Goal: Information Seeking & Learning: Learn about a topic

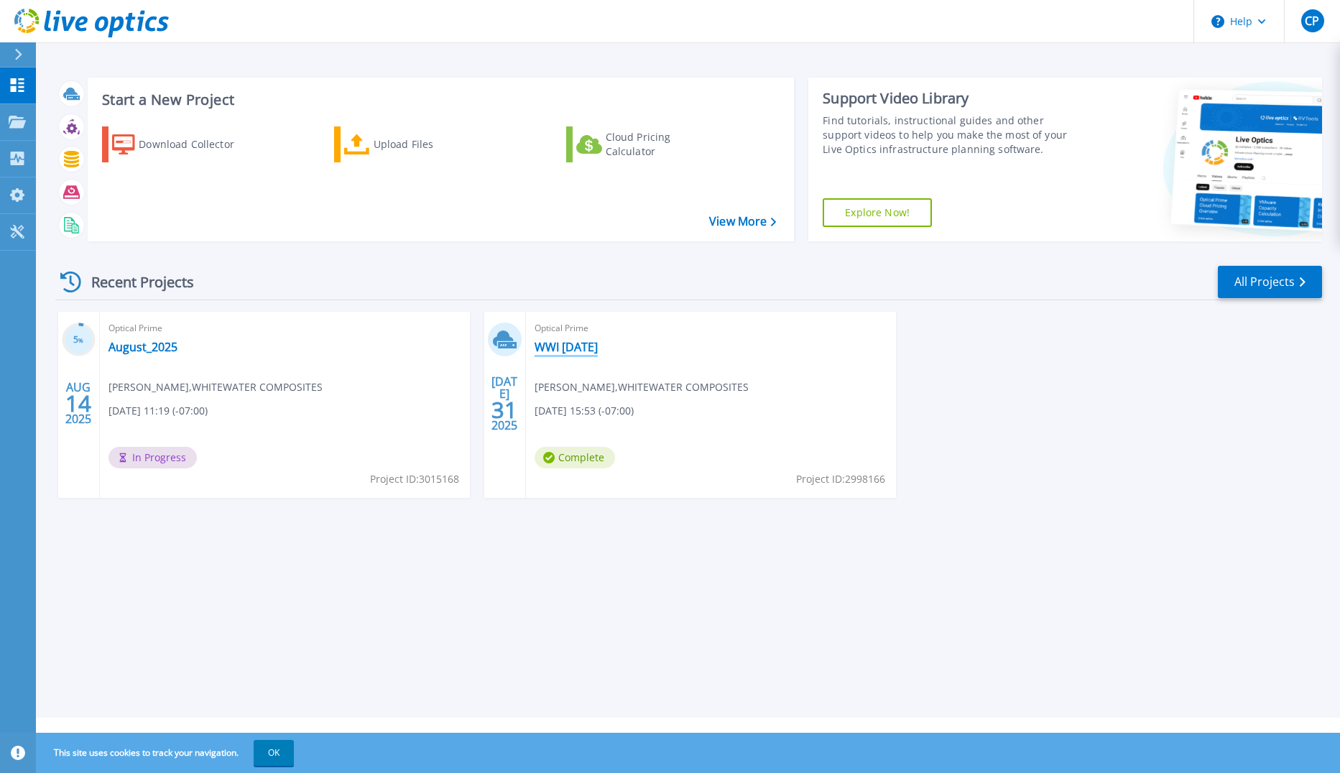
click at [584, 343] on link "WWI [DATE]" at bounding box center [565, 347] width 63 height 14
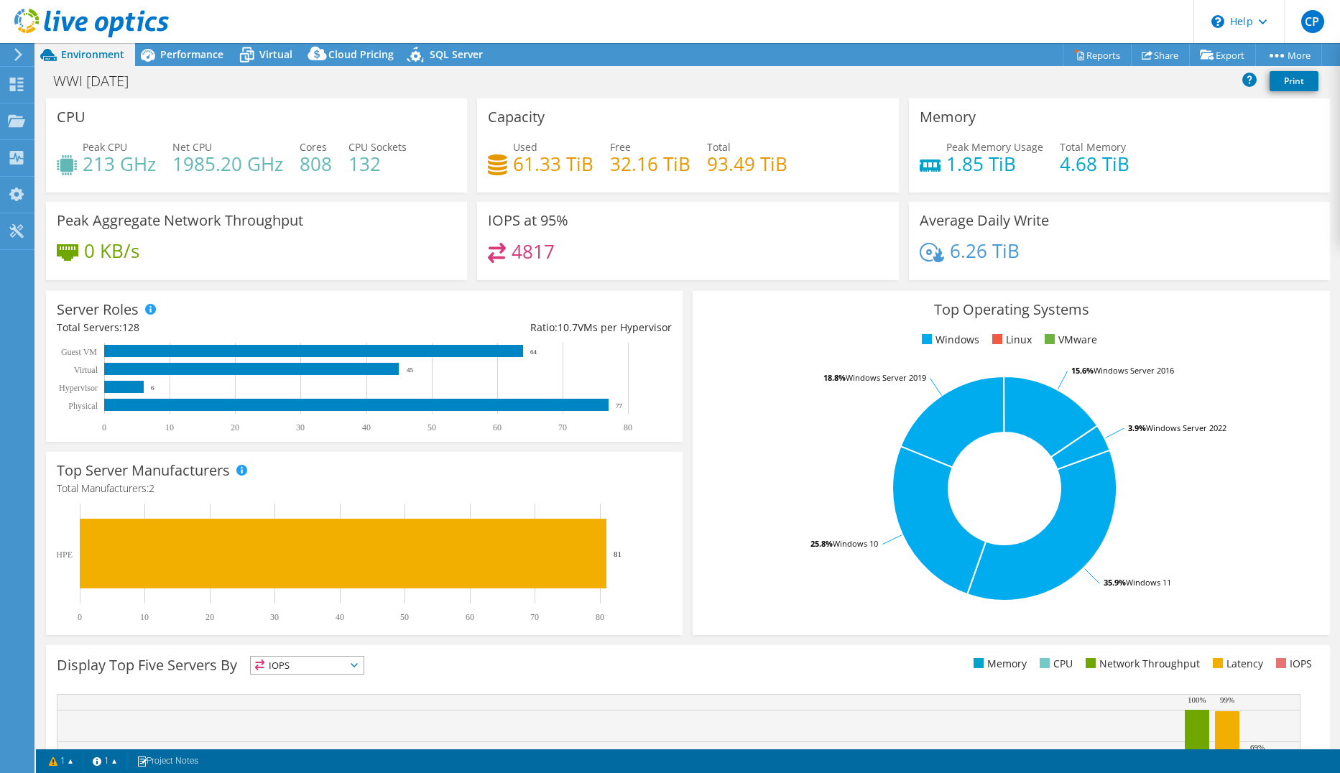
select select "USEast"
select select "USD"
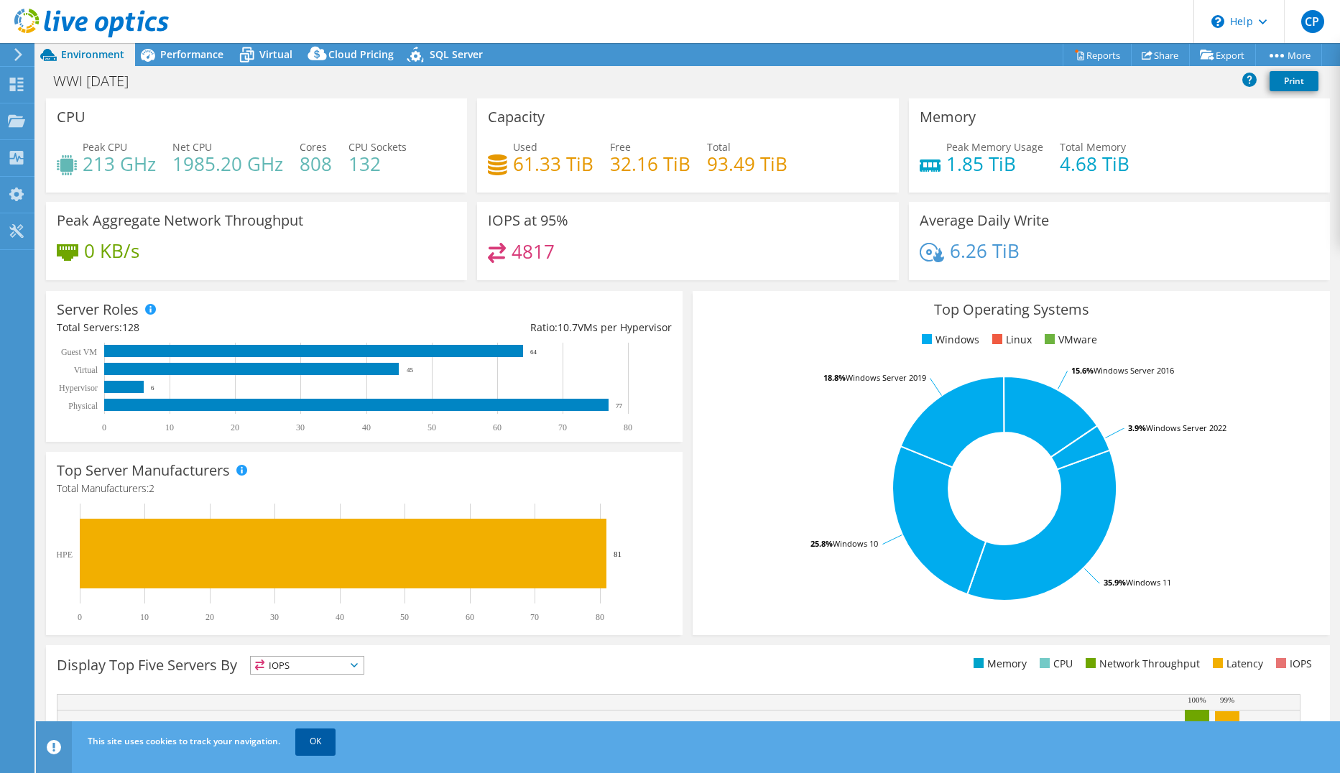
click at [309, 741] on link "OK" at bounding box center [315, 741] width 40 height 26
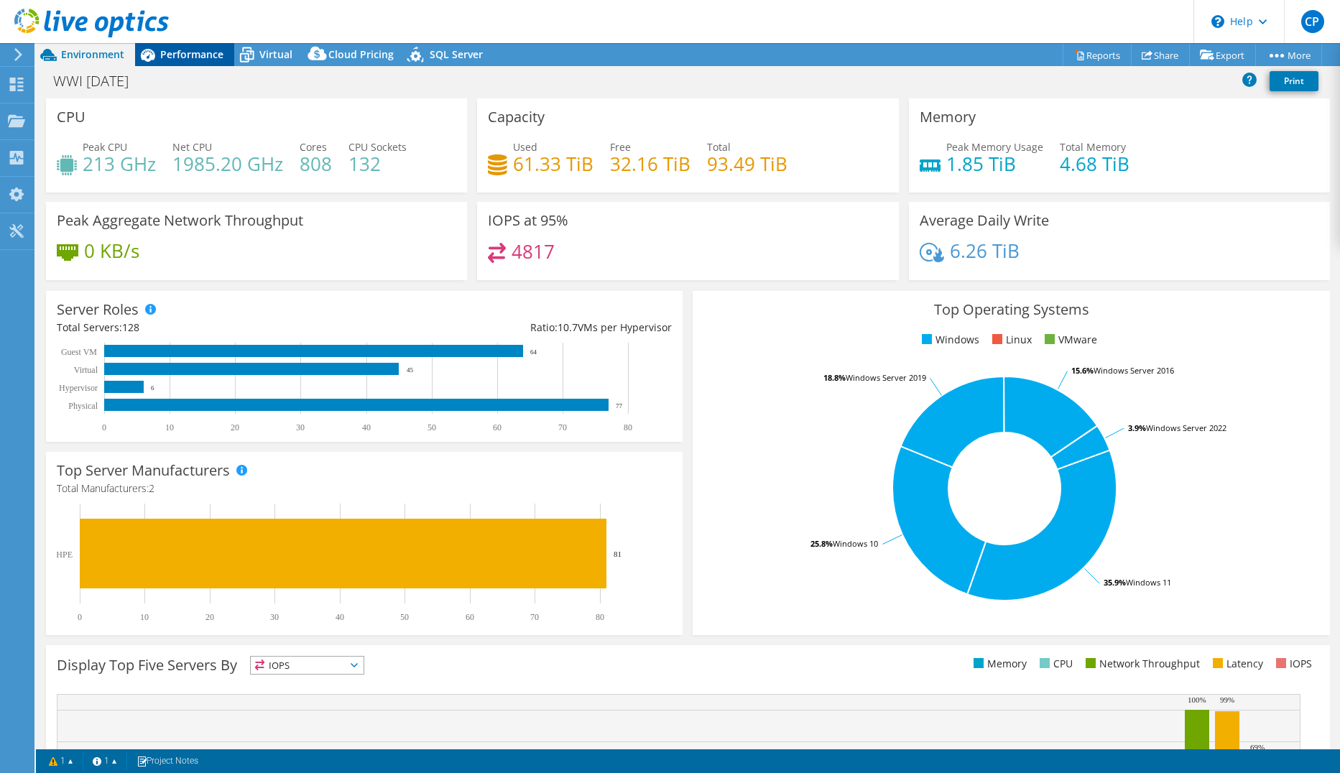
click at [196, 55] on span "Performance" at bounding box center [191, 54] width 63 height 14
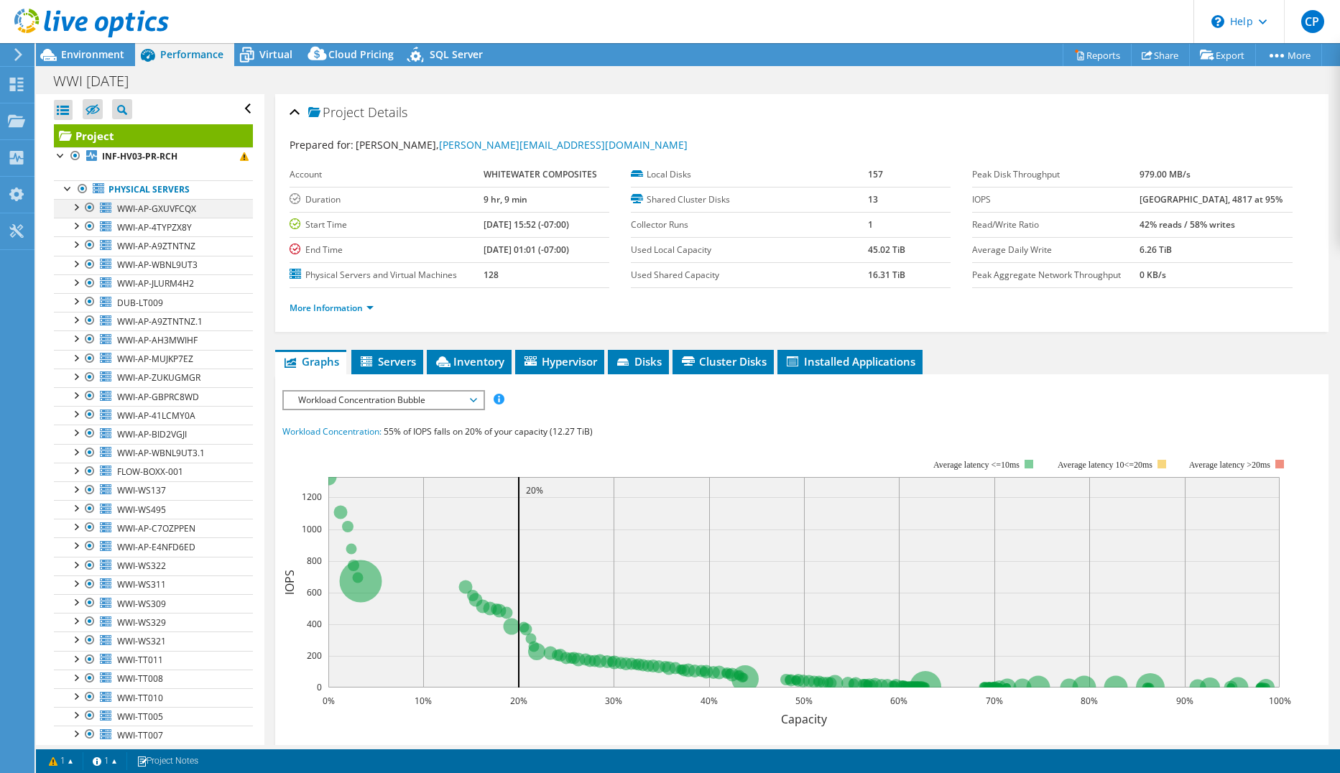
click at [78, 210] on div at bounding box center [75, 206] width 14 height 14
click at [166, 211] on span "WWI-AP-GXUVFCQX" at bounding box center [156, 209] width 79 height 12
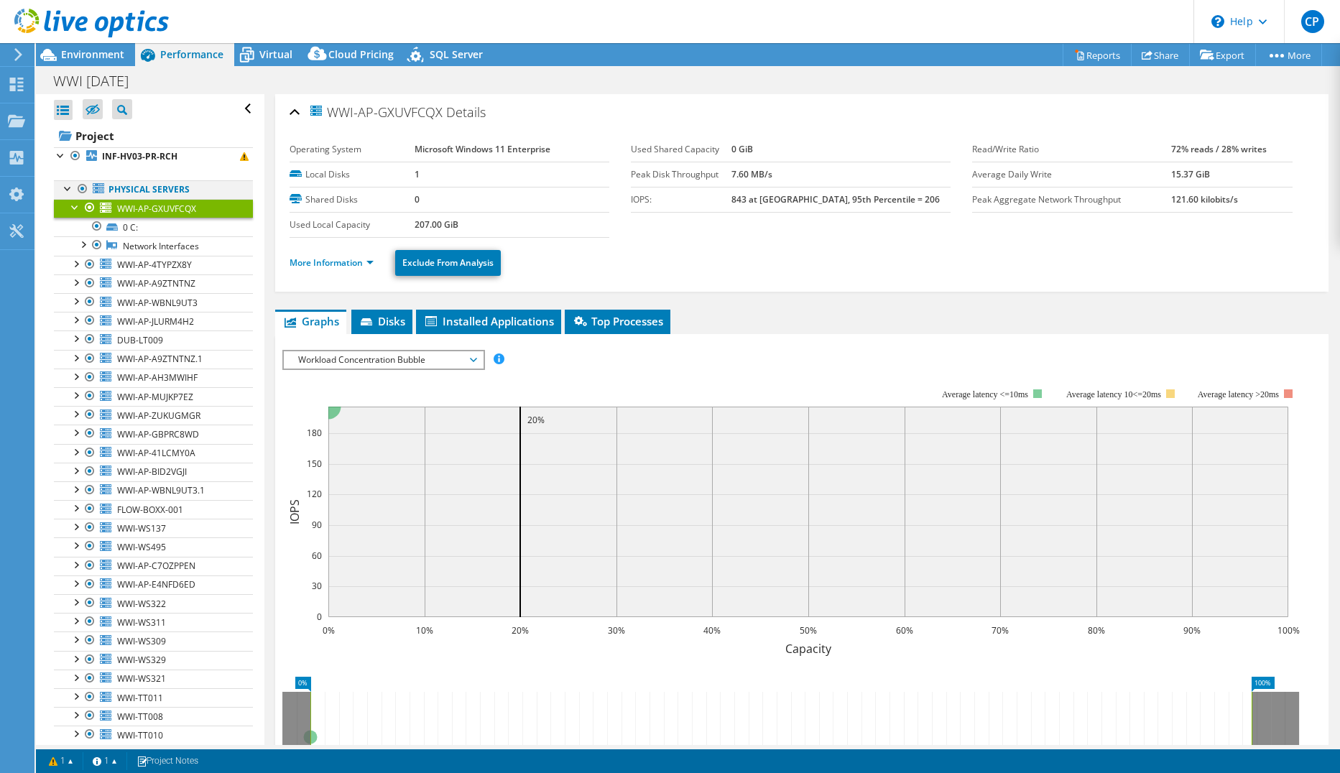
click at [65, 192] on div at bounding box center [68, 187] width 14 height 14
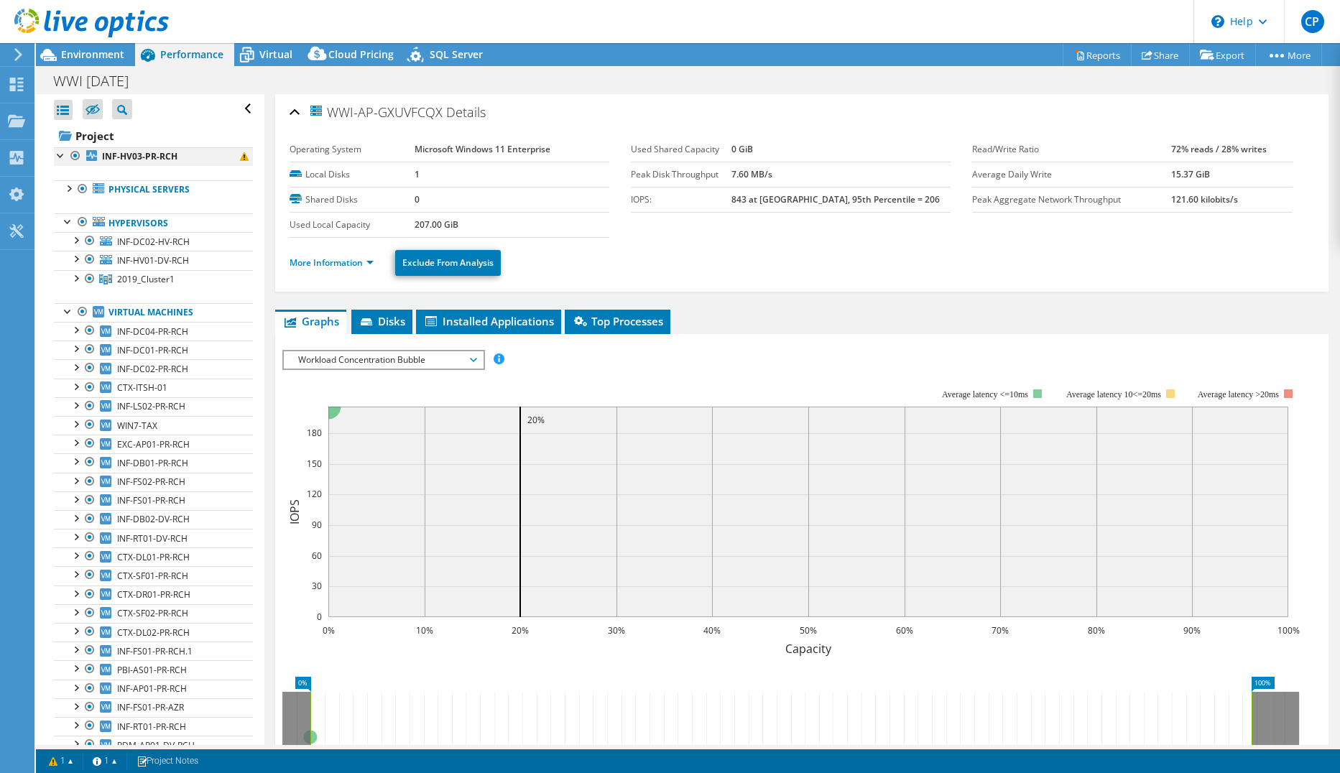
click at [57, 154] on div at bounding box center [61, 154] width 14 height 14
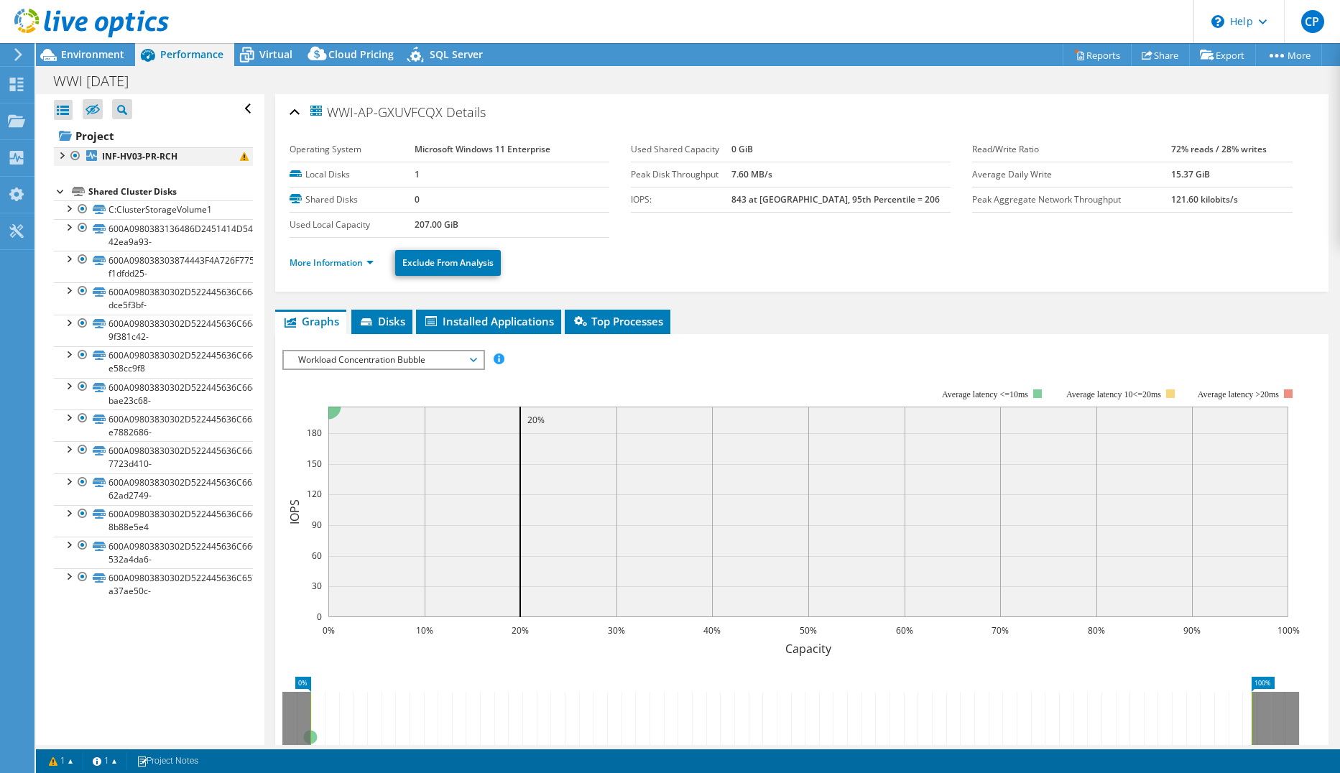
click at [57, 155] on div at bounding box center [61, 154] width 14 height 14
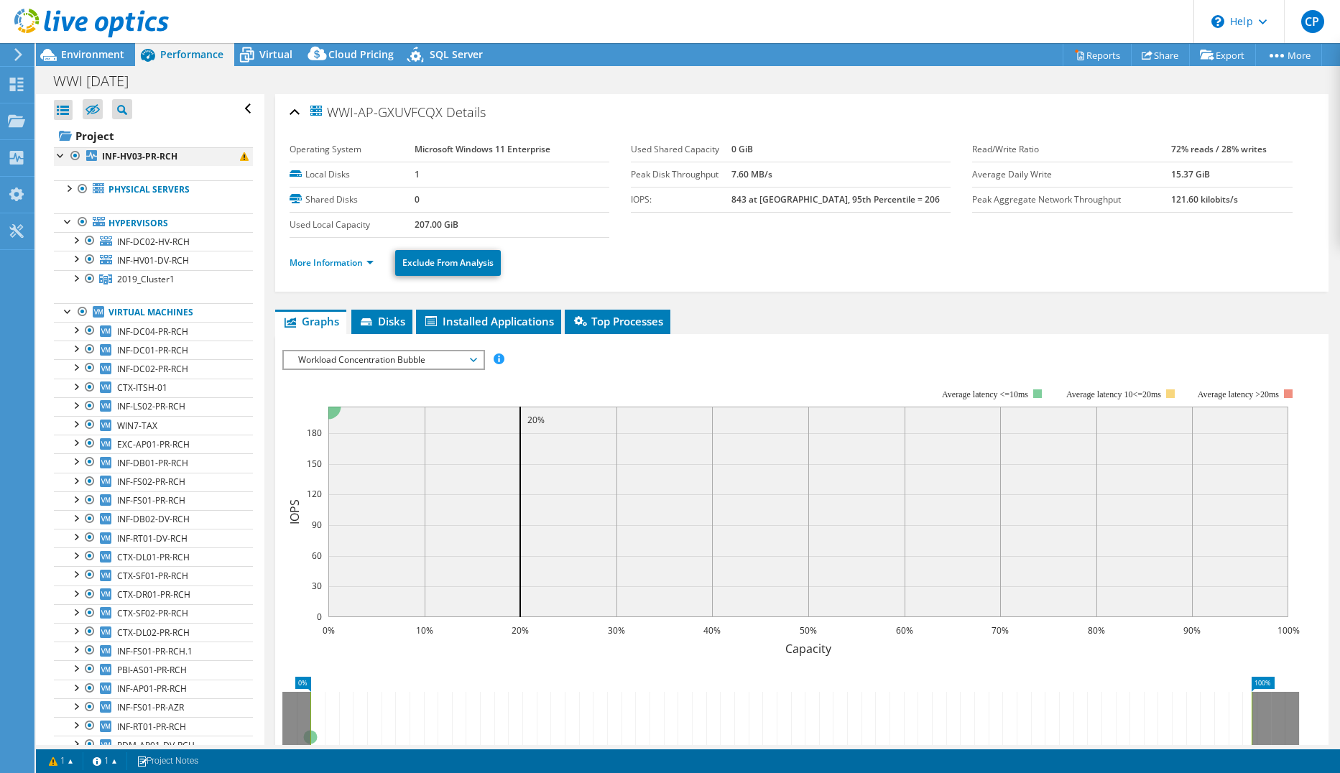
click at [59, 159] on div at bounding box center [61, 154] width 14 height 14
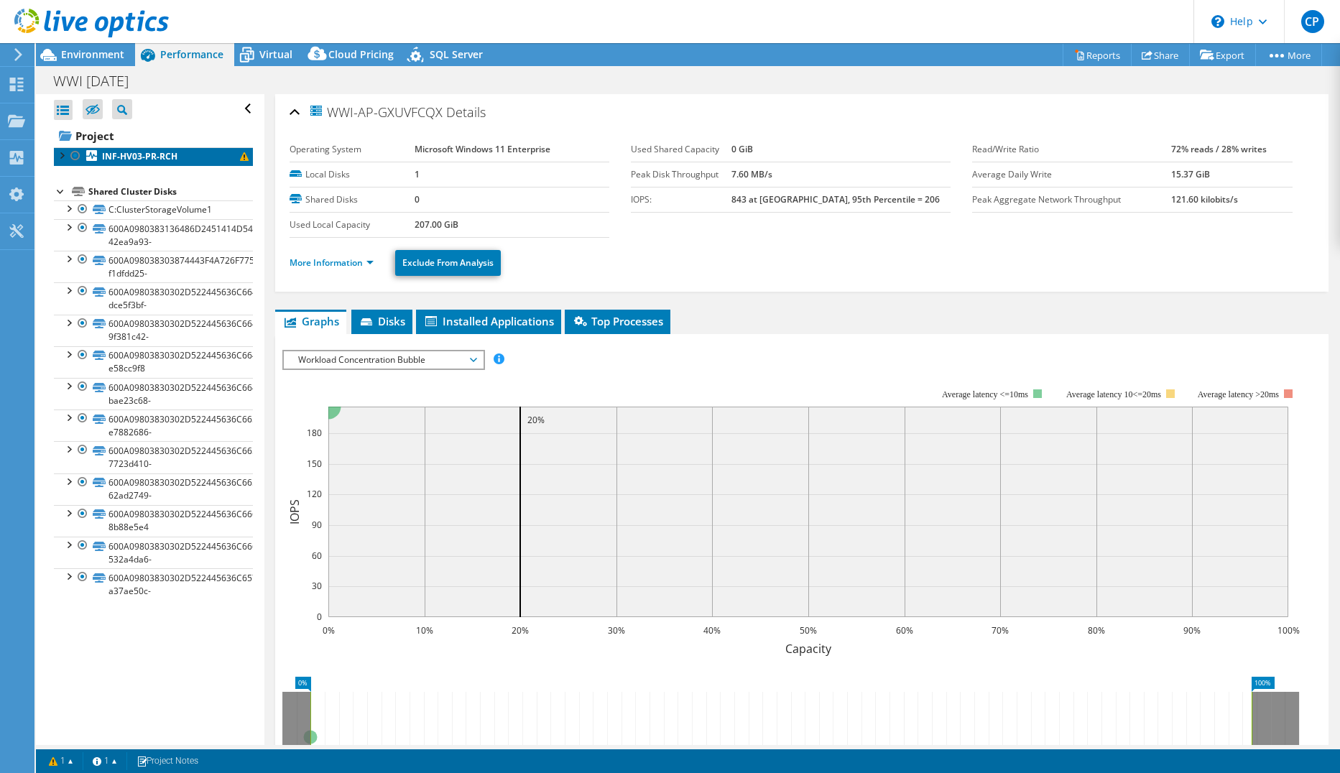
click at [143, 154] on b "INF-HV03-PR-RCH" at bounding box center [139, 156] width 75 height 12
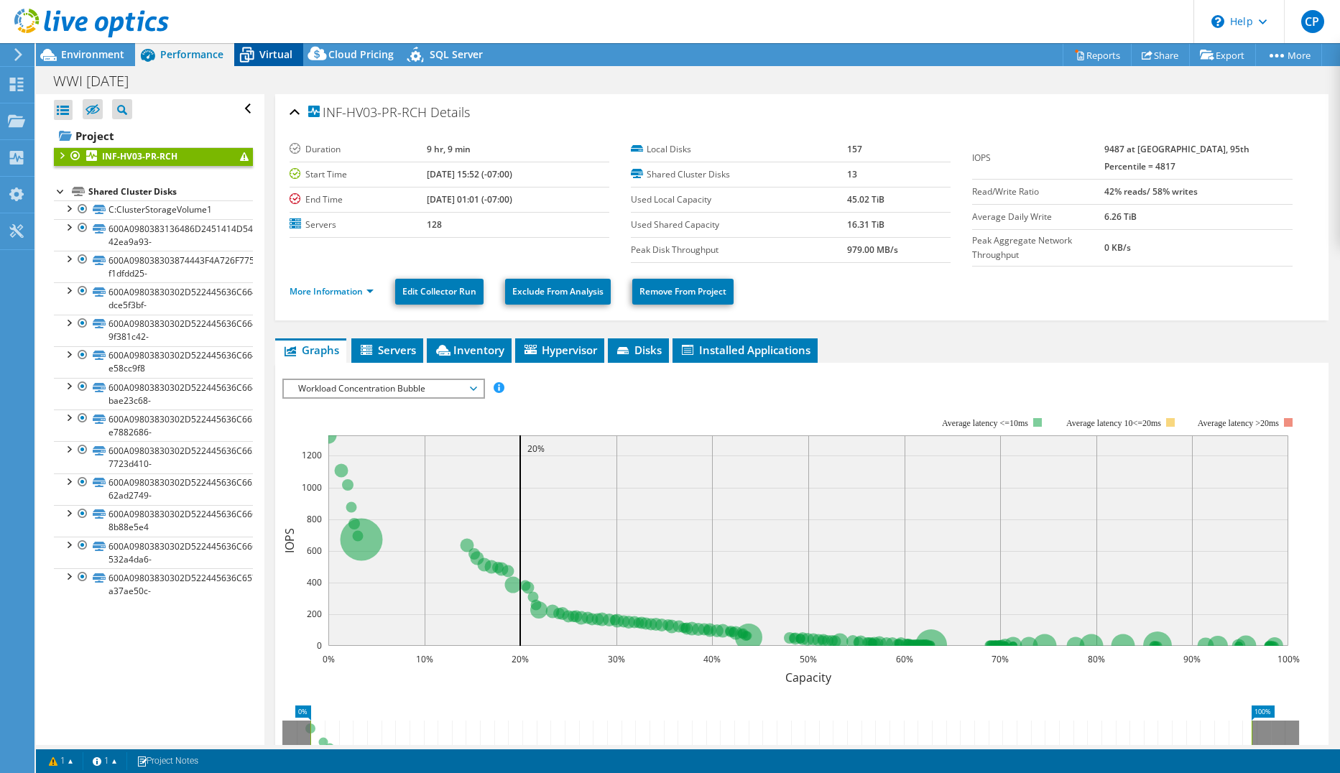
click at [277, 53] on span "Virtual" at bounding box center [275, 54] width 33 height 14
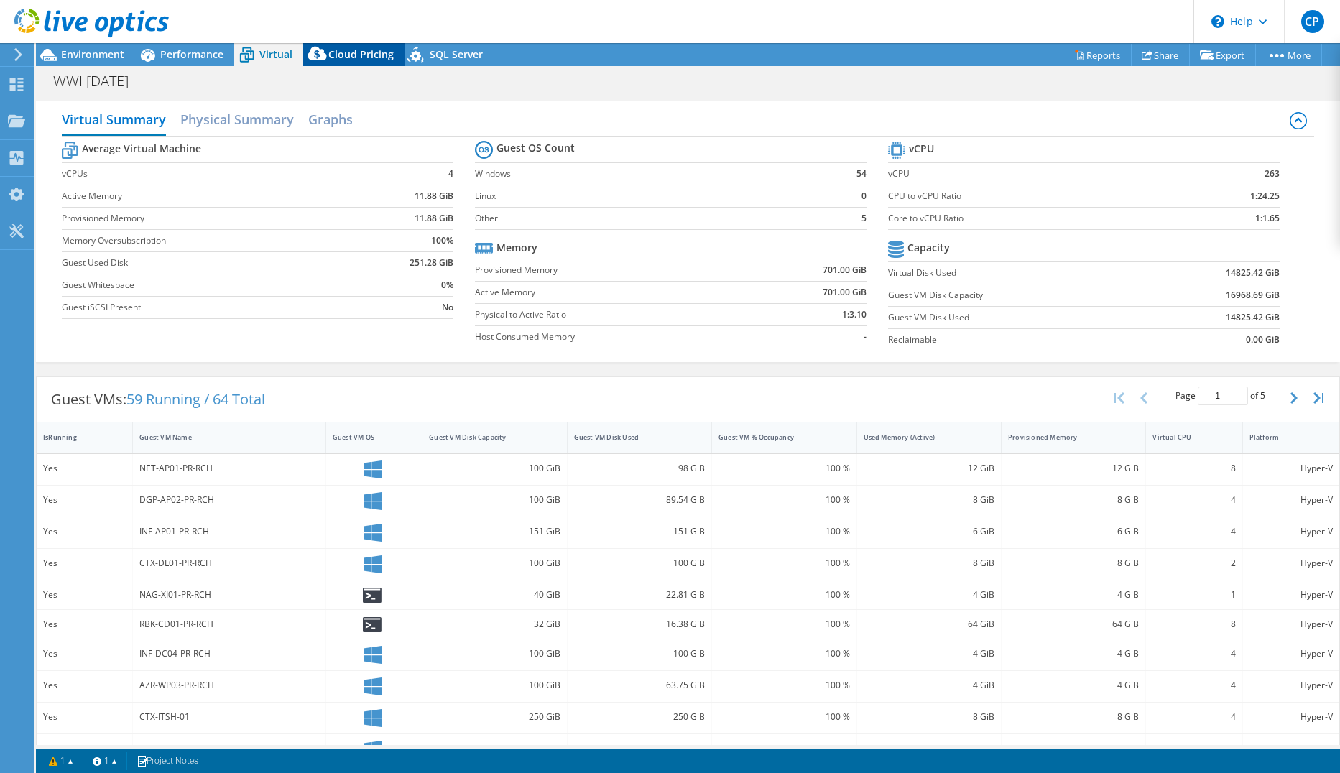
click at [330, 52] on icon at bounding box center [317, 56] width 29 height 29
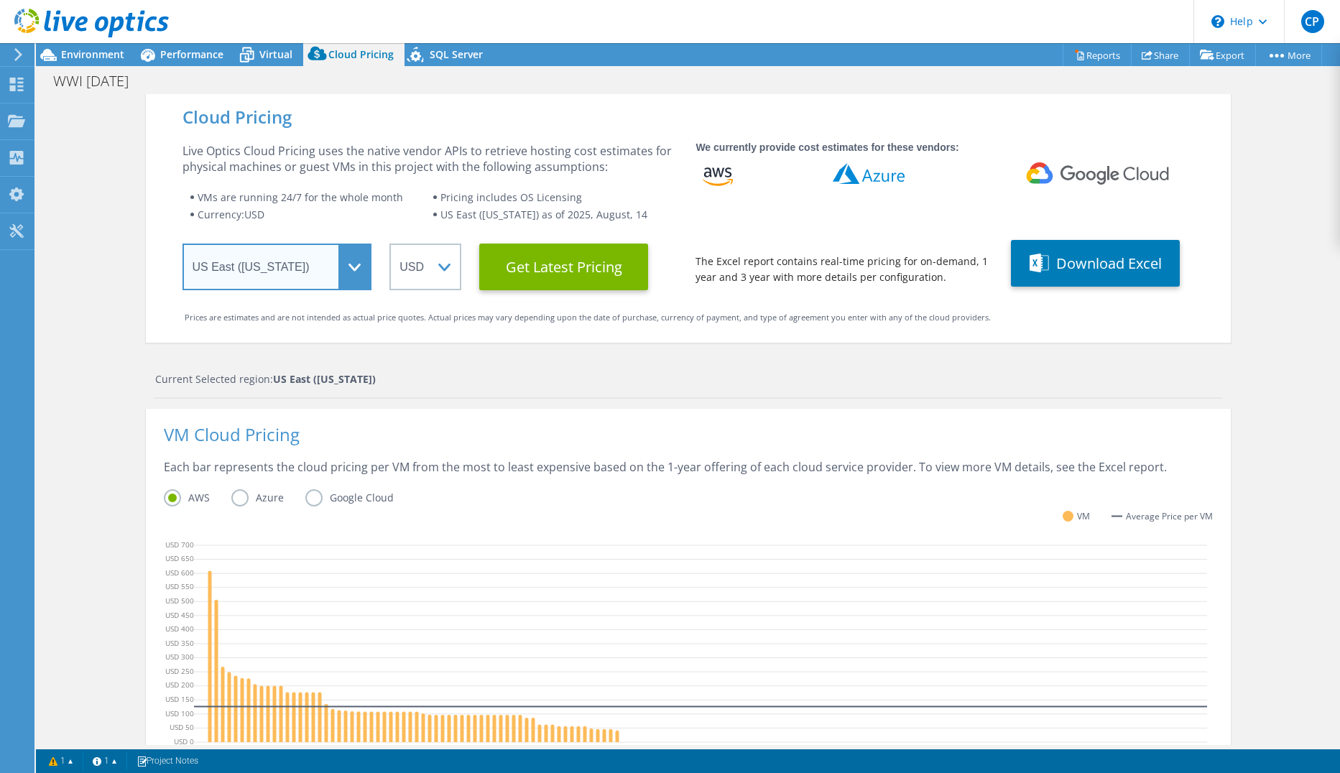
click at [300, 266] on select "Select a Region [GEOGRAPHIC_DATA] ([GEOGRAPHIC_DATA]) [GEOGRAPHIC_DATA] ([GEOGR…" at bounding box center [277, 266] width 190 height 47
click at [490, 389] on div "Current Selected region: [GEOGRAPHIC_DATA] ([US_STATE])" at bounding box center [688, 384] width 1068 height 27
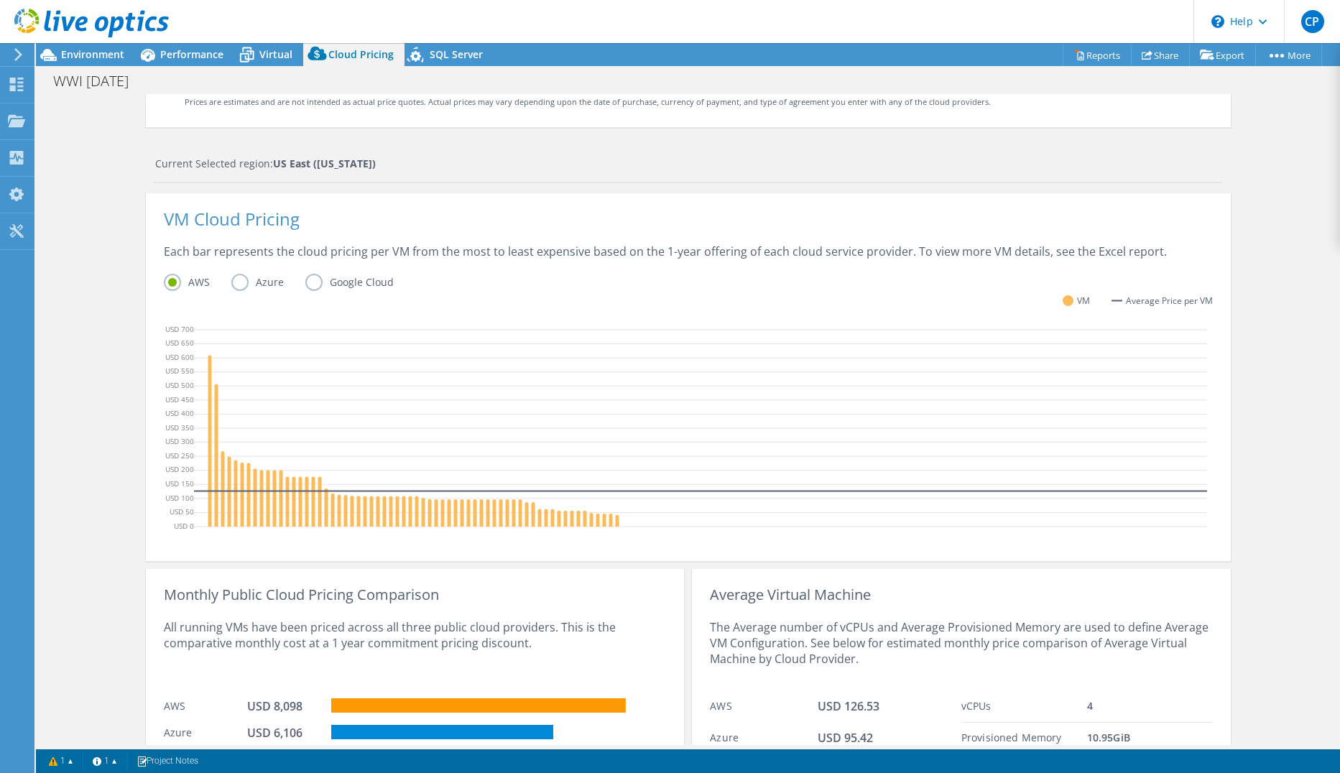
scroll to position [308, 0]
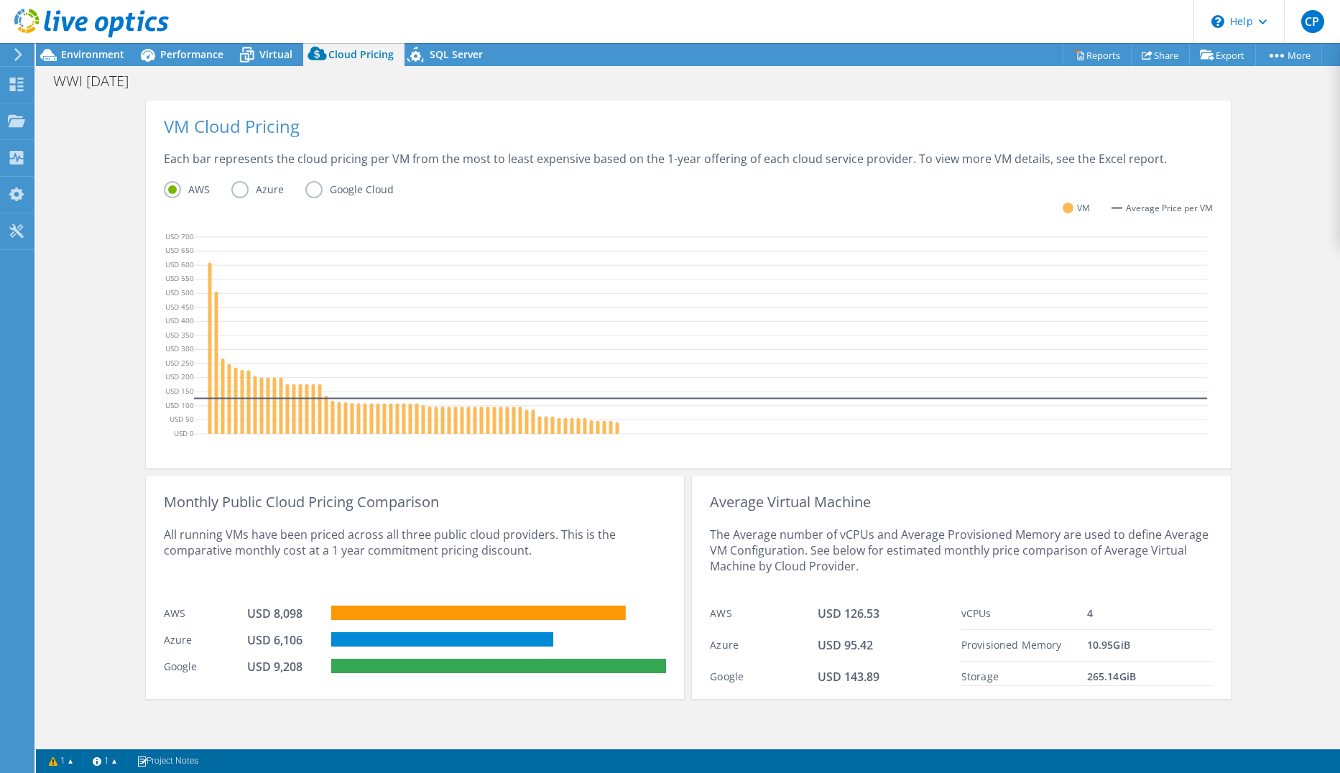
click at [238, 190] on label "Azure" at bounding box center [268, 189] width 74 height 17
click at [0, 0] on input "Azure" at bounding box center [0, 0] width 0 height 0
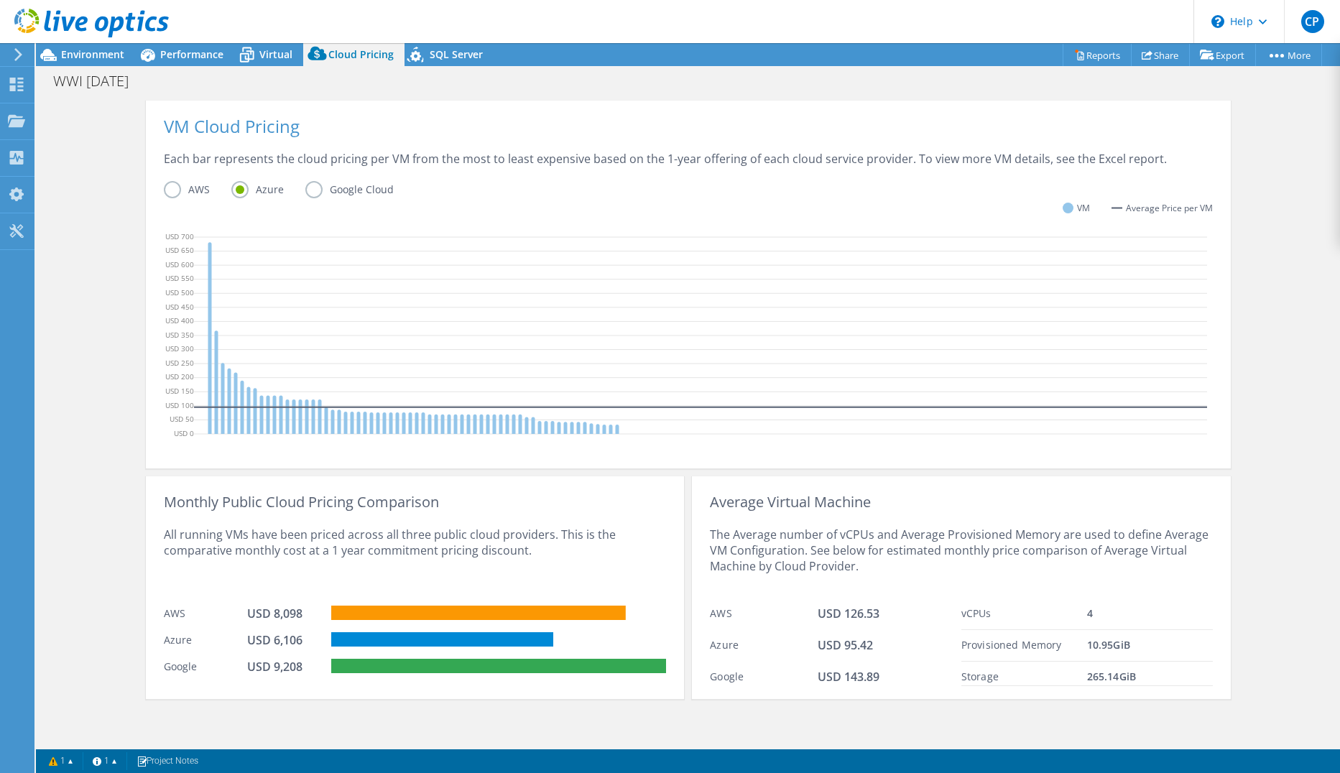
click at [310, 185] on label "Google Cloud" at bounding box center [360, 189] width 110 height 17
click at [0, 0] on input "Google Cloud" at bounding box center [0, 0] width 0 height 0
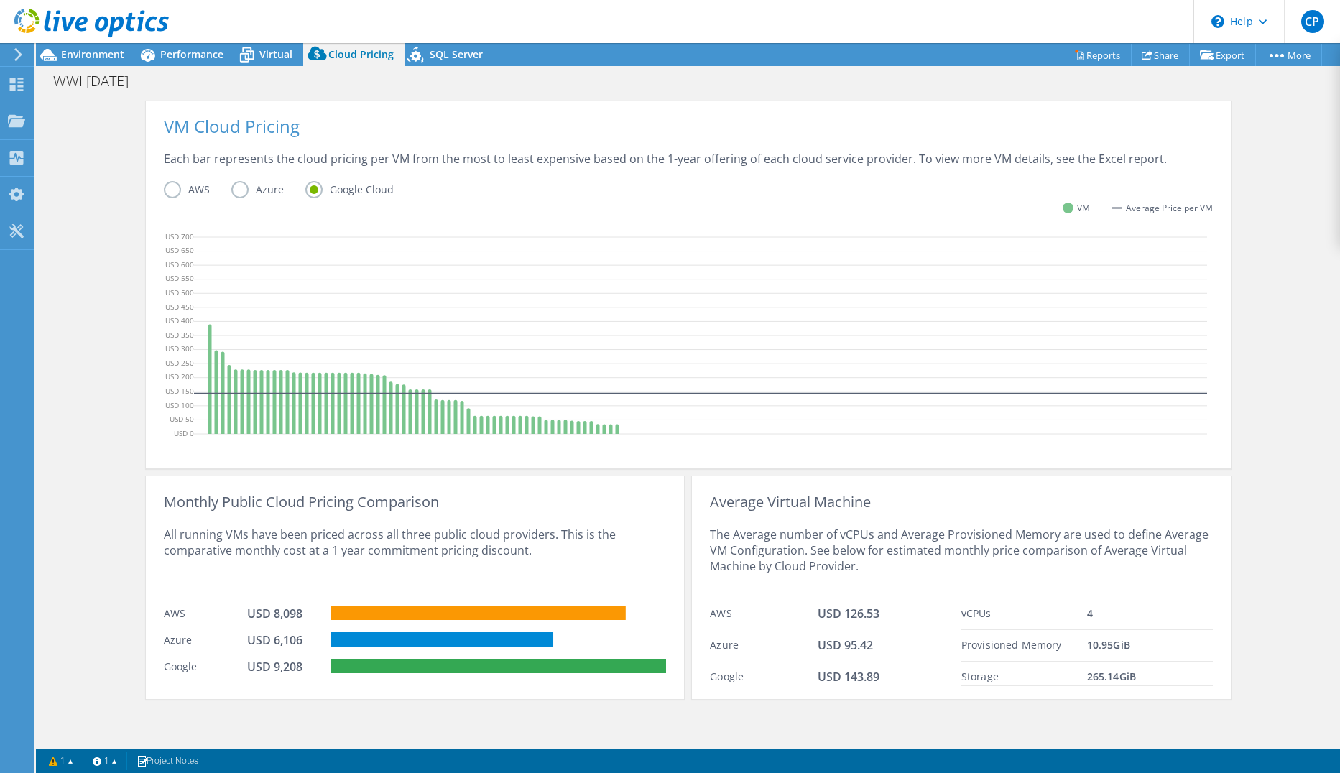
click at [244, 192] on label "Azure" at bounding box center [268, 189] width 74 height 17
click at [0, 0] on input "Azure" at bounding box center [0, 0] width 0 height 0
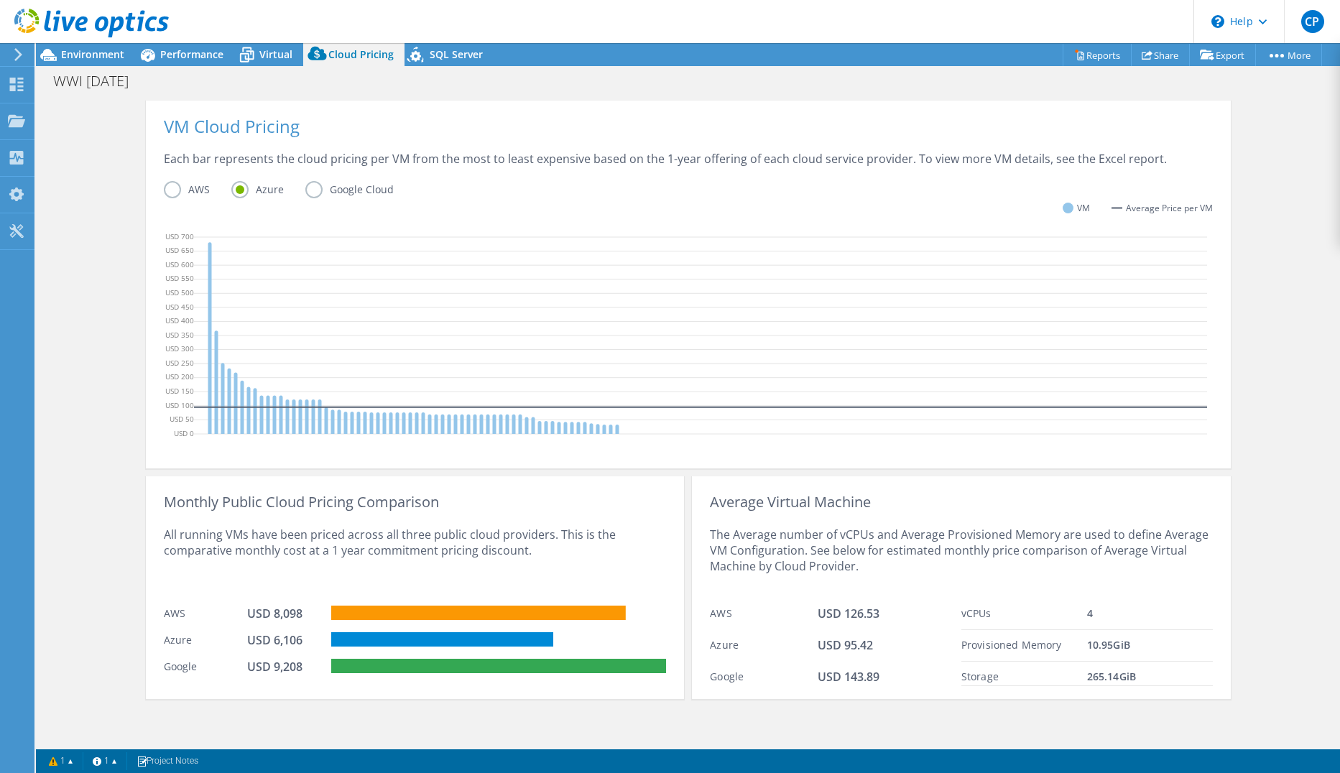
click at [190, 192] on label "AWS" at bounding box center [198, 189] width 68 height 17
click at [0, 0] on input "AWS" at bounding box center [0, 0] width 0 height 0
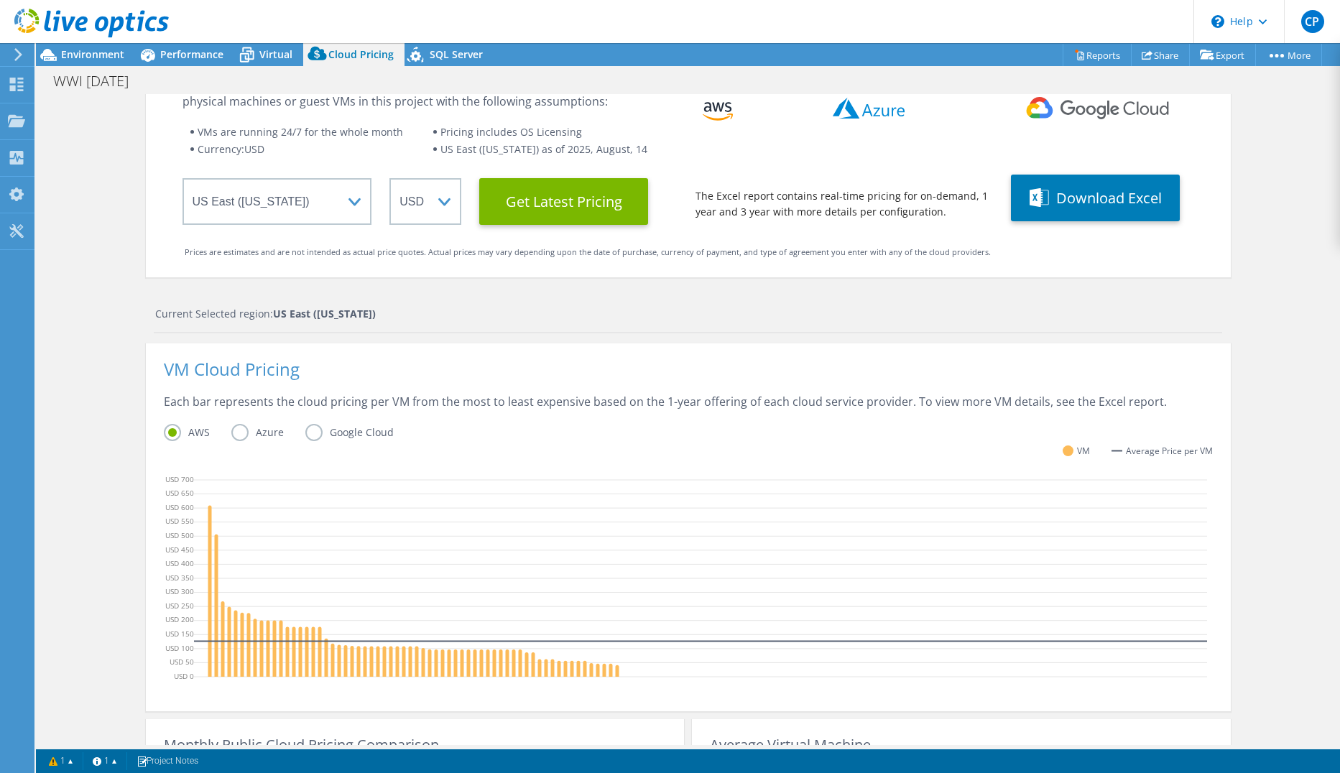
scroll to position [0, 0]
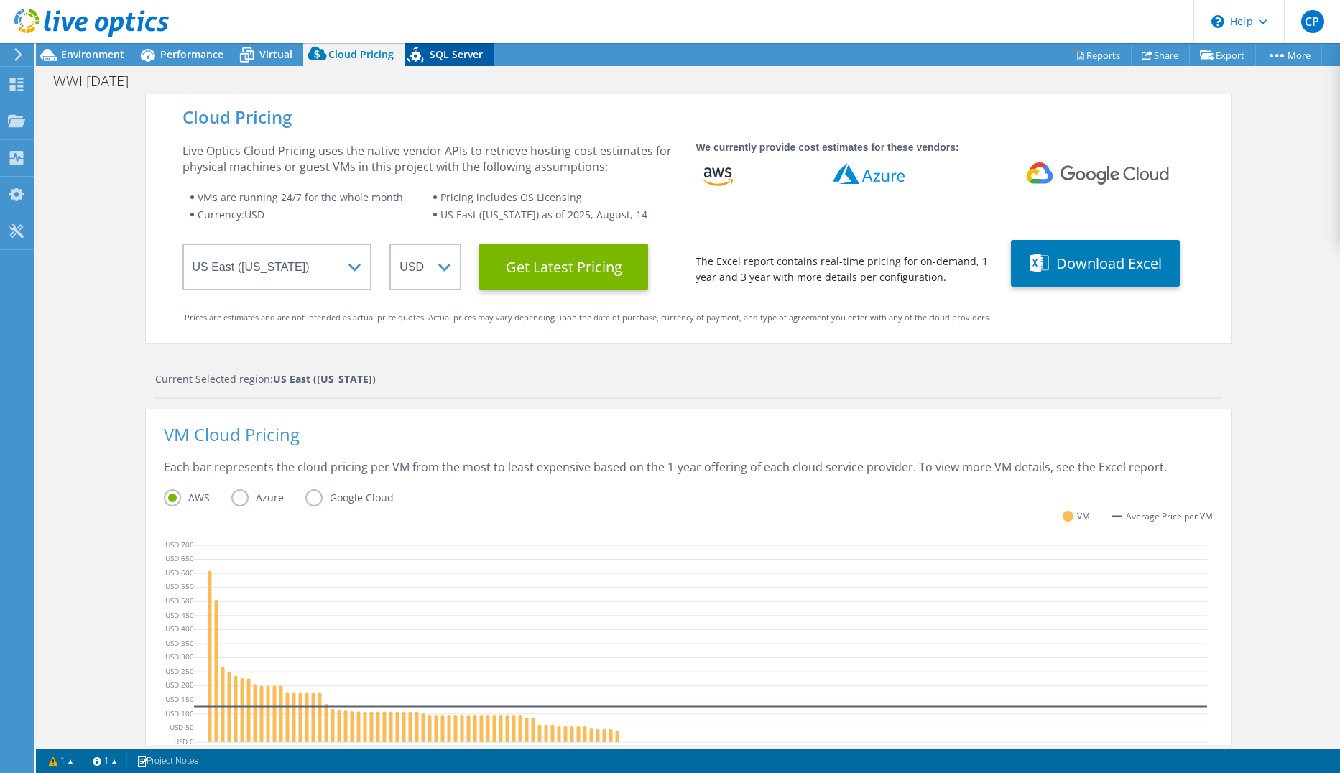
click at [423, 58] on icon at bounding box center [416, 56] width 25 height 29
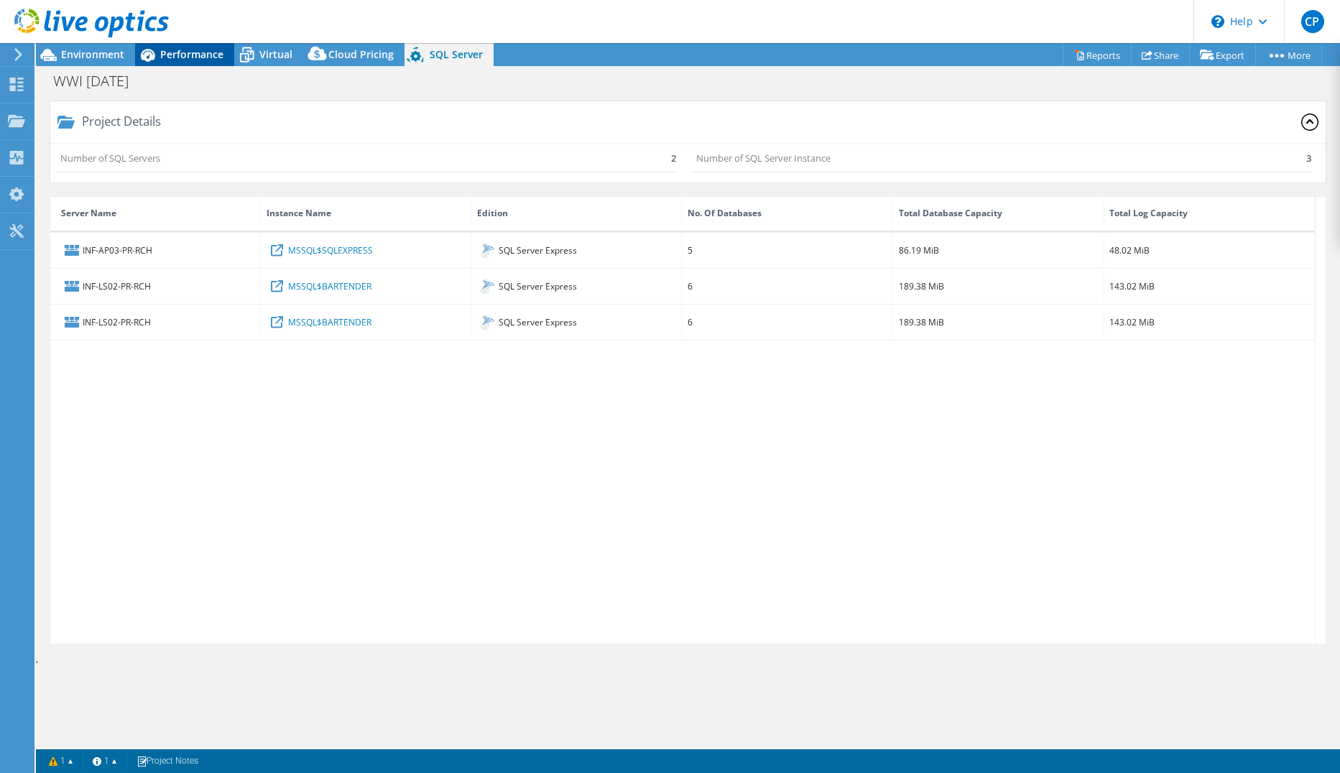
click at [179, 55] on span "Performance" at bounding box center [191, 54] width 63 height 14
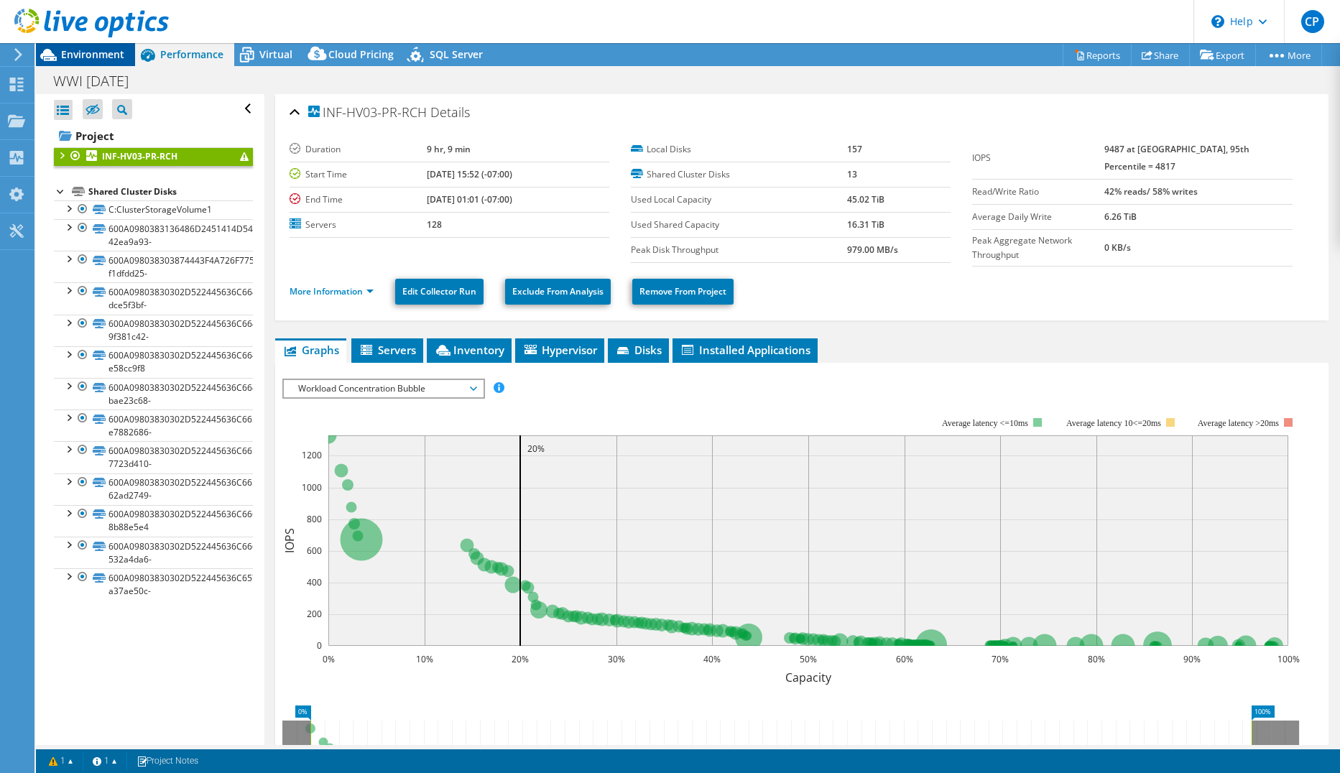
click at [98, 56] on span "Environment" at bounding box center [92, 54] width 63 height 14
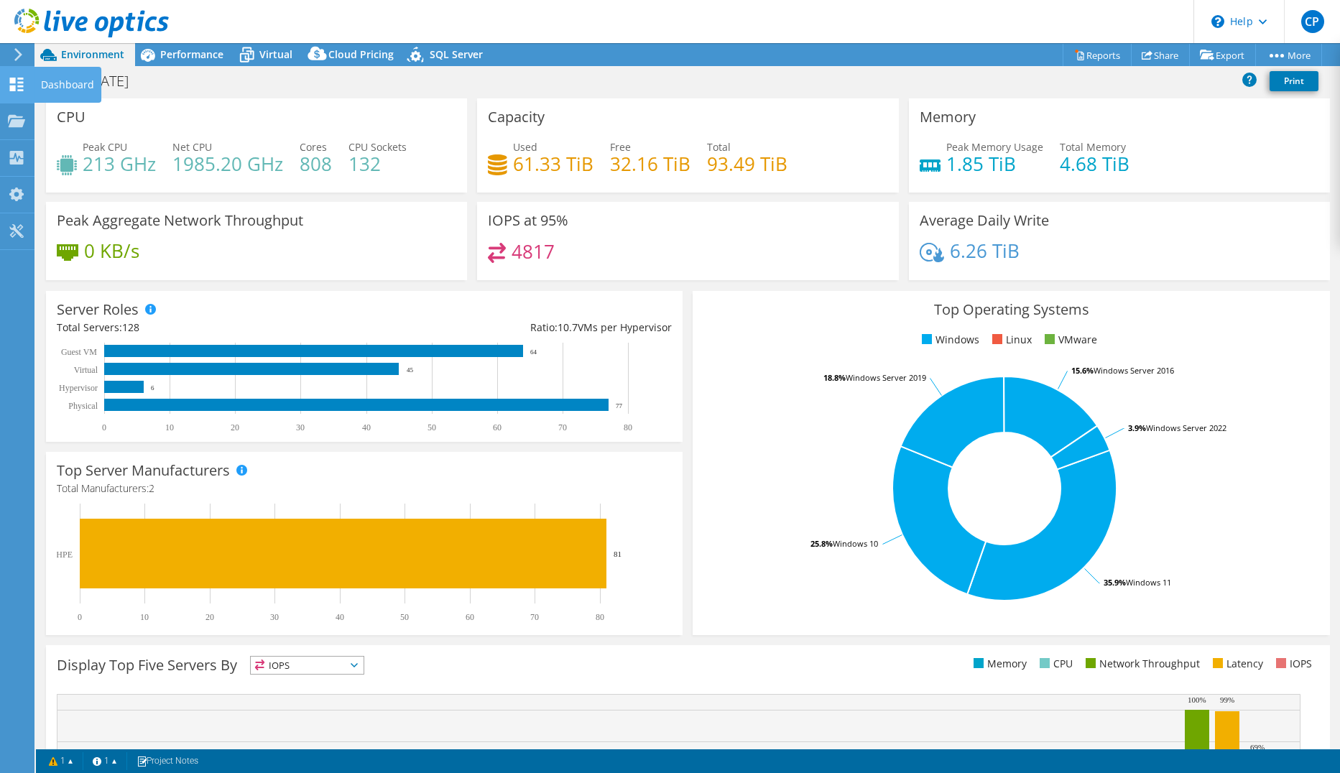
click at [9, 82] on icon at bounding box center [16, 85] width 17 height 14
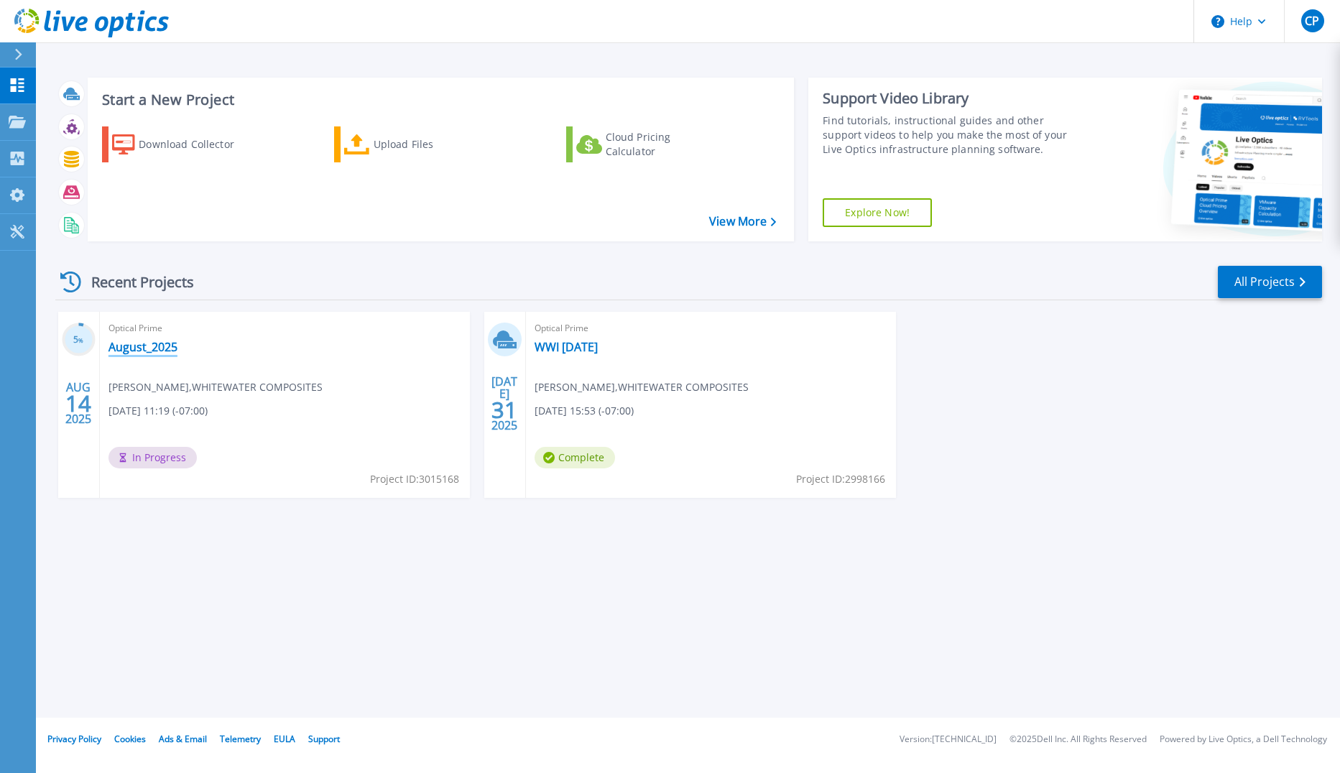
click at [149, 348] on link "August_2025" at bounding box center [142, 347] width 69 height 14
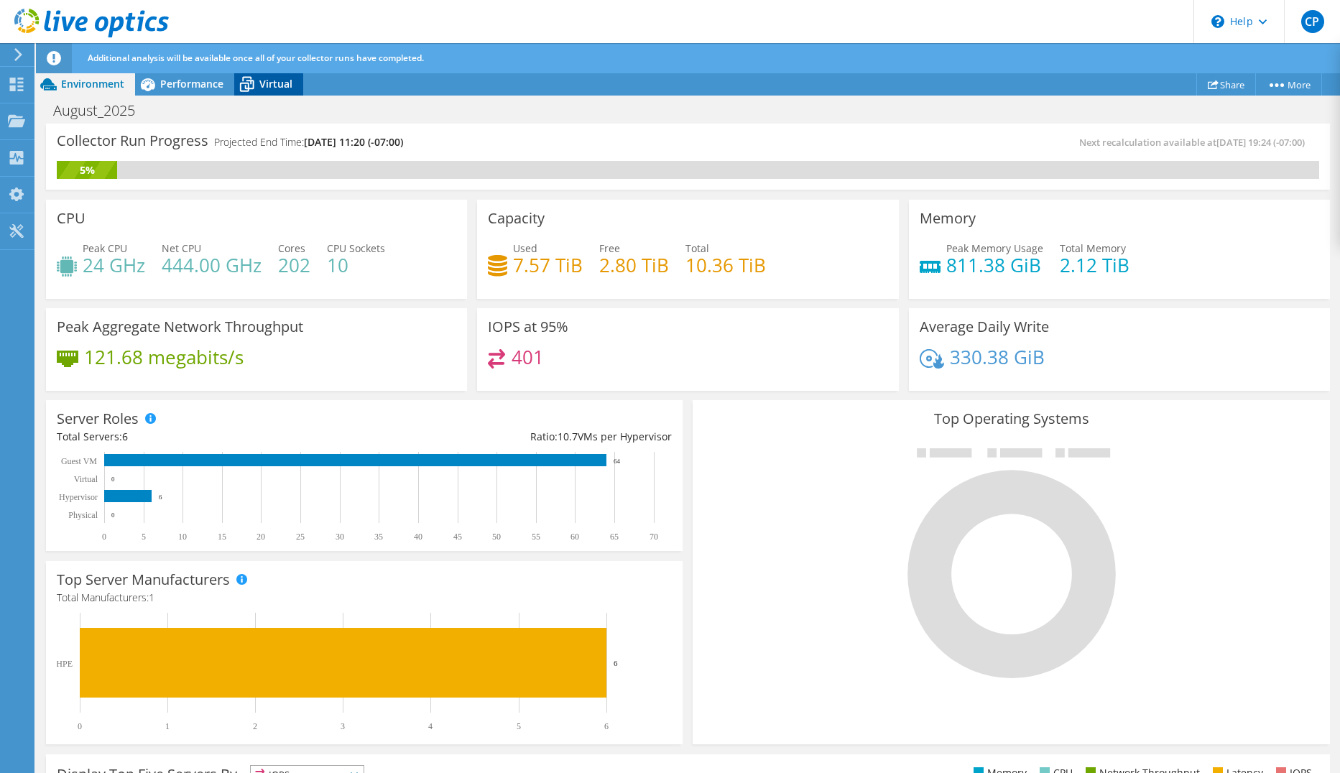
click at [257, 84] on icon at bounding box center [246, 84] width 25 height 25
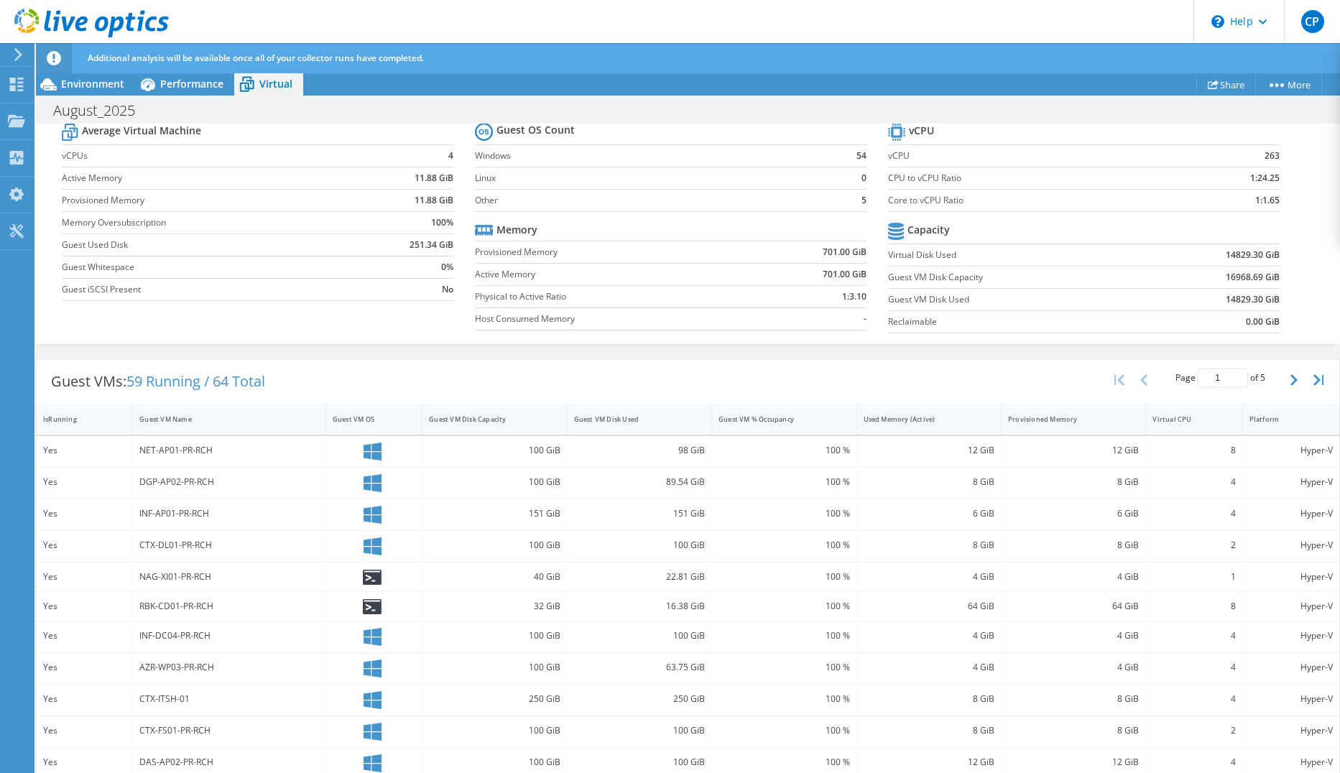
scroll to position [251, 0]
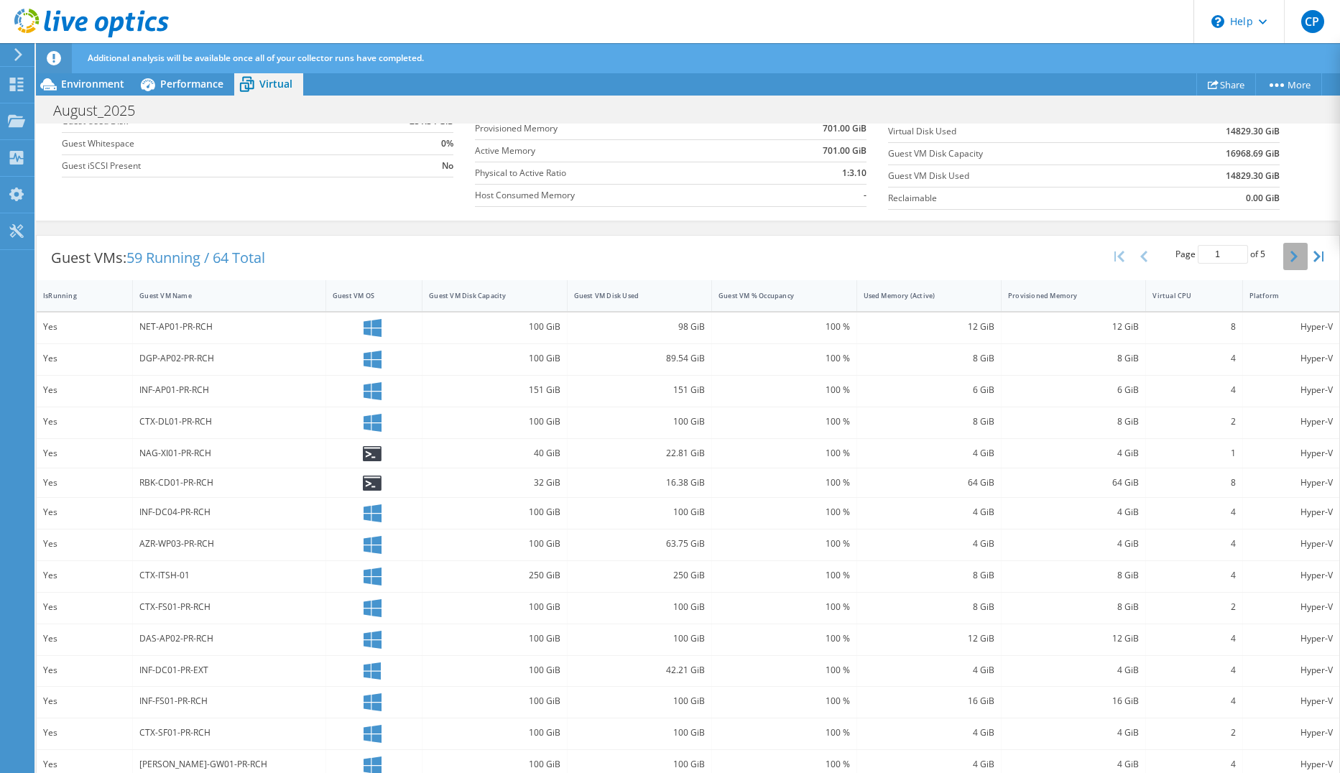
click at [1290, 256] on icon "button" at bounding box center [1293, 256] width 7 height 11
type input "2"
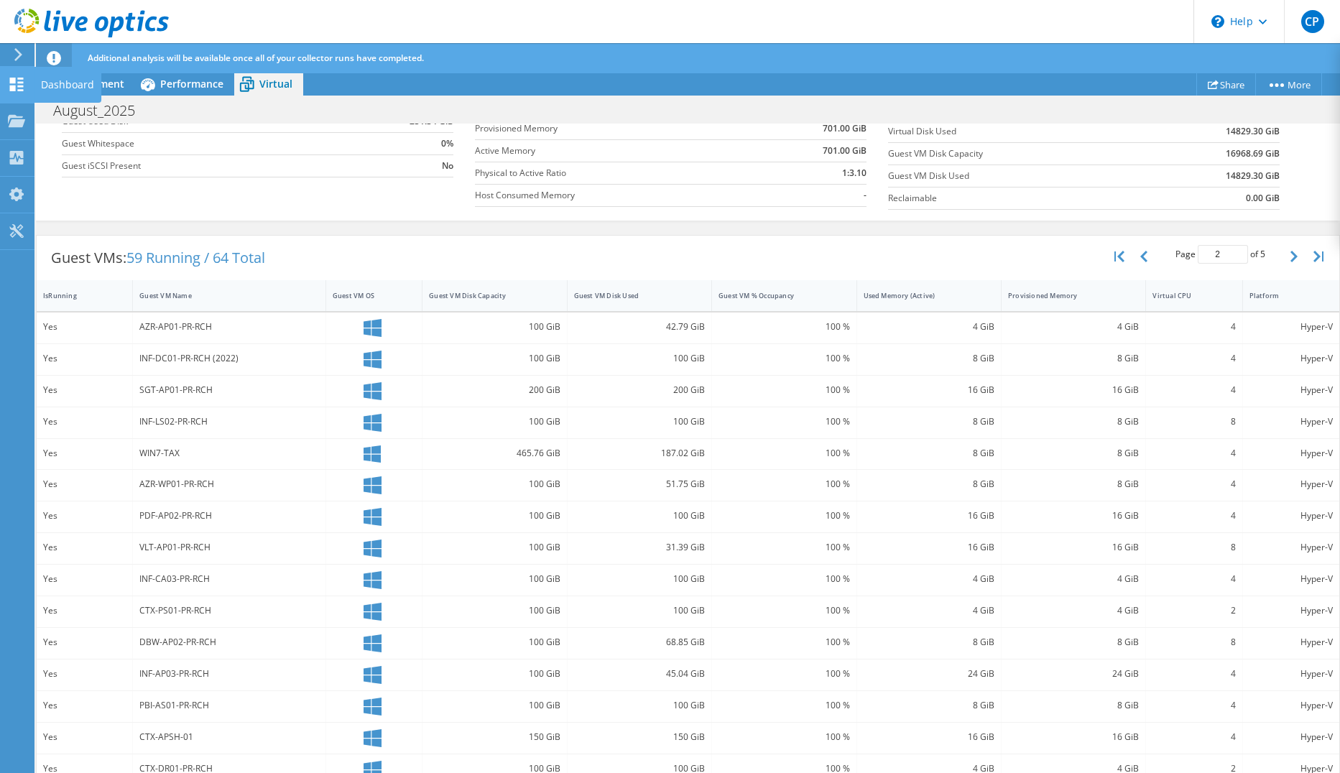
click at [15, 86] on use at bounding box center [17, 85] width 14 height 14
